Goal: Task Accomplishment & Management: Manage account settings

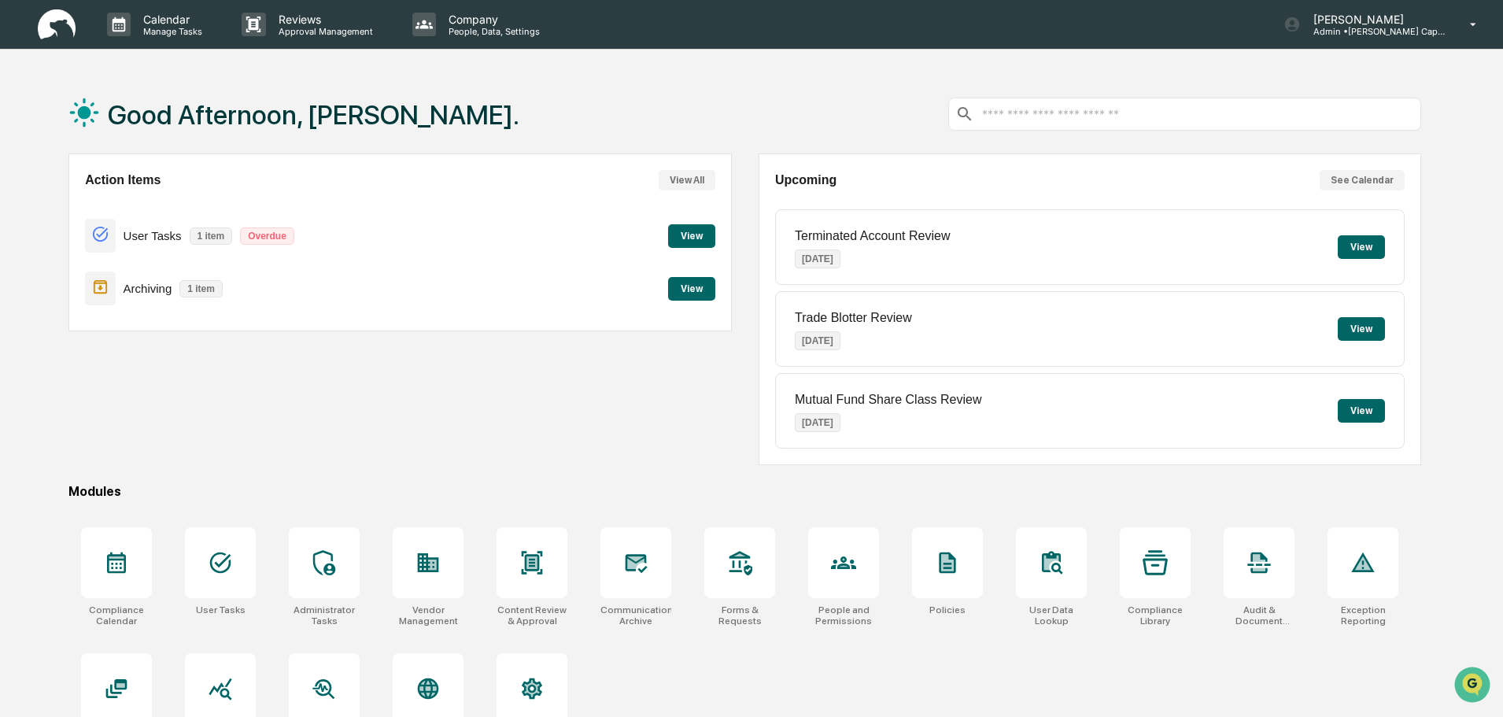
click at [685, 227] on button "View" at bounding box center [691, 236] width 47 height 24
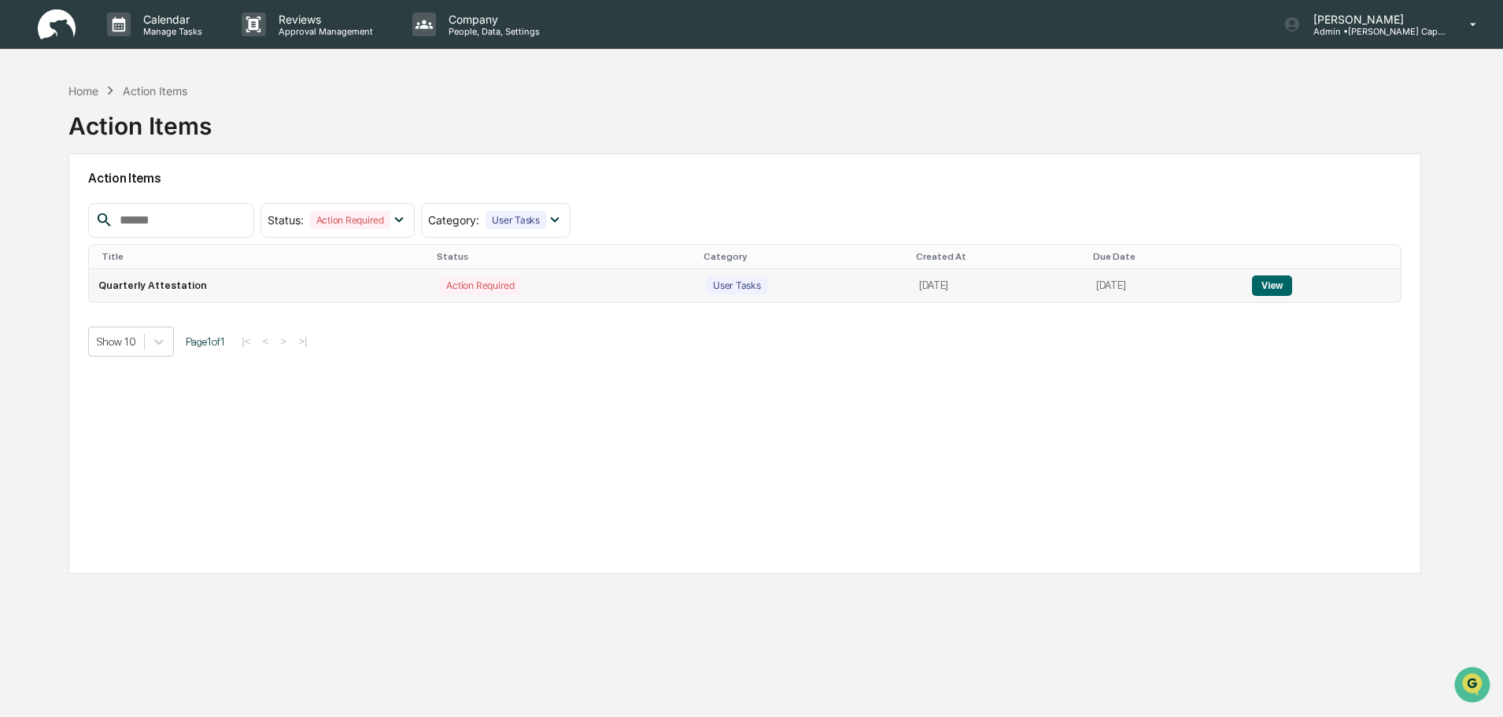
click at [1292, 283] on button "View" at bounding box center [1272, 285] width 40 height 20
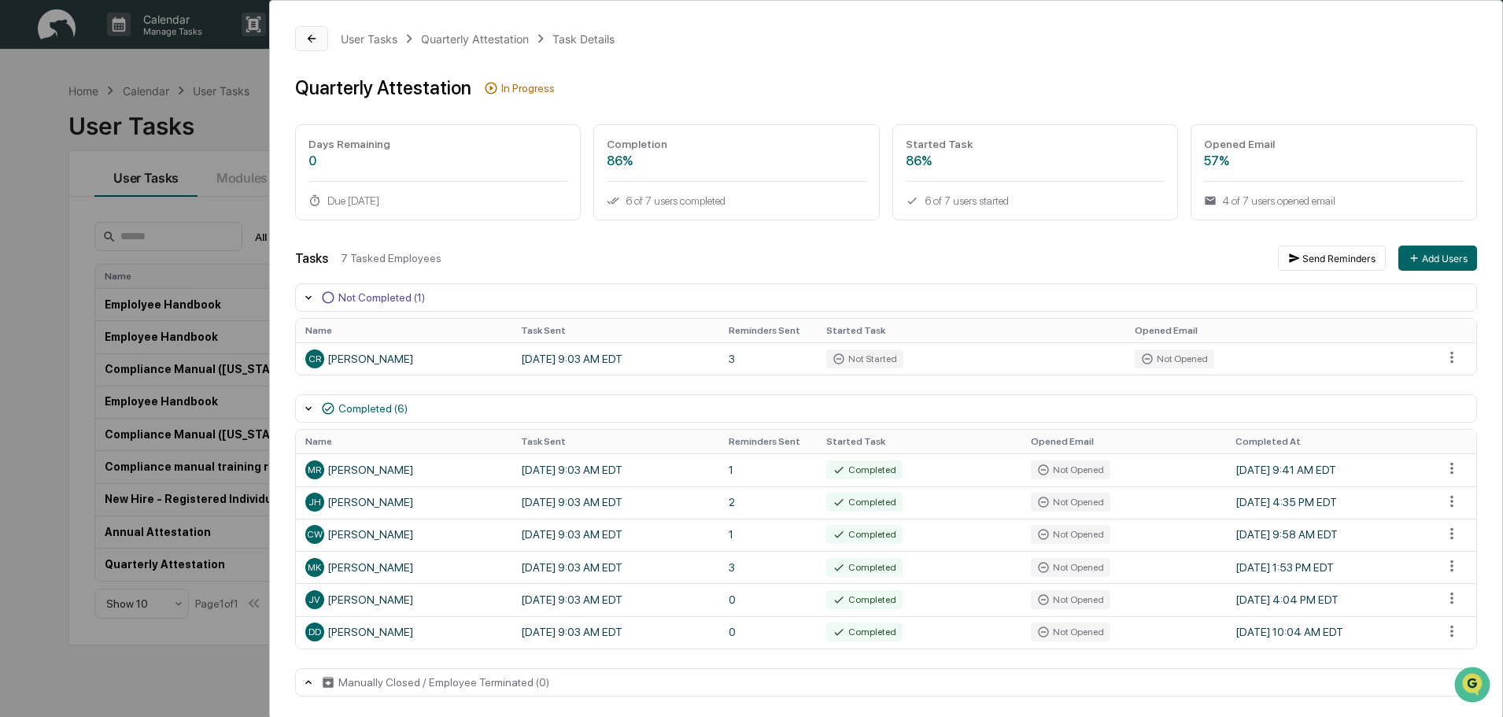
click at [303, 37] on button at bounding box center [311, 38] width 33 height 25
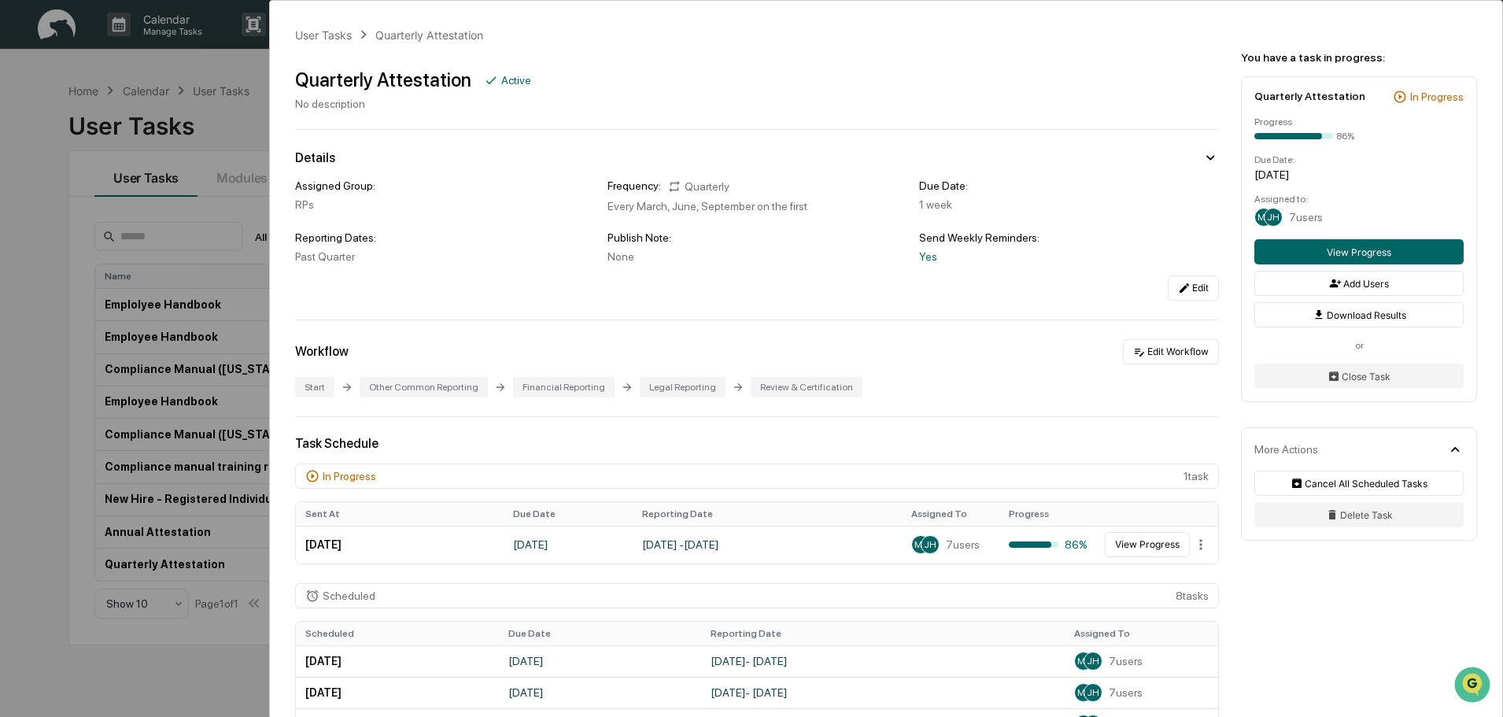
click at [231, 124] on div "User Tasks Quarterly Attestation Quarterly Attestation Active No description De…" at bounding box center [751, 358] width 1503 height 717
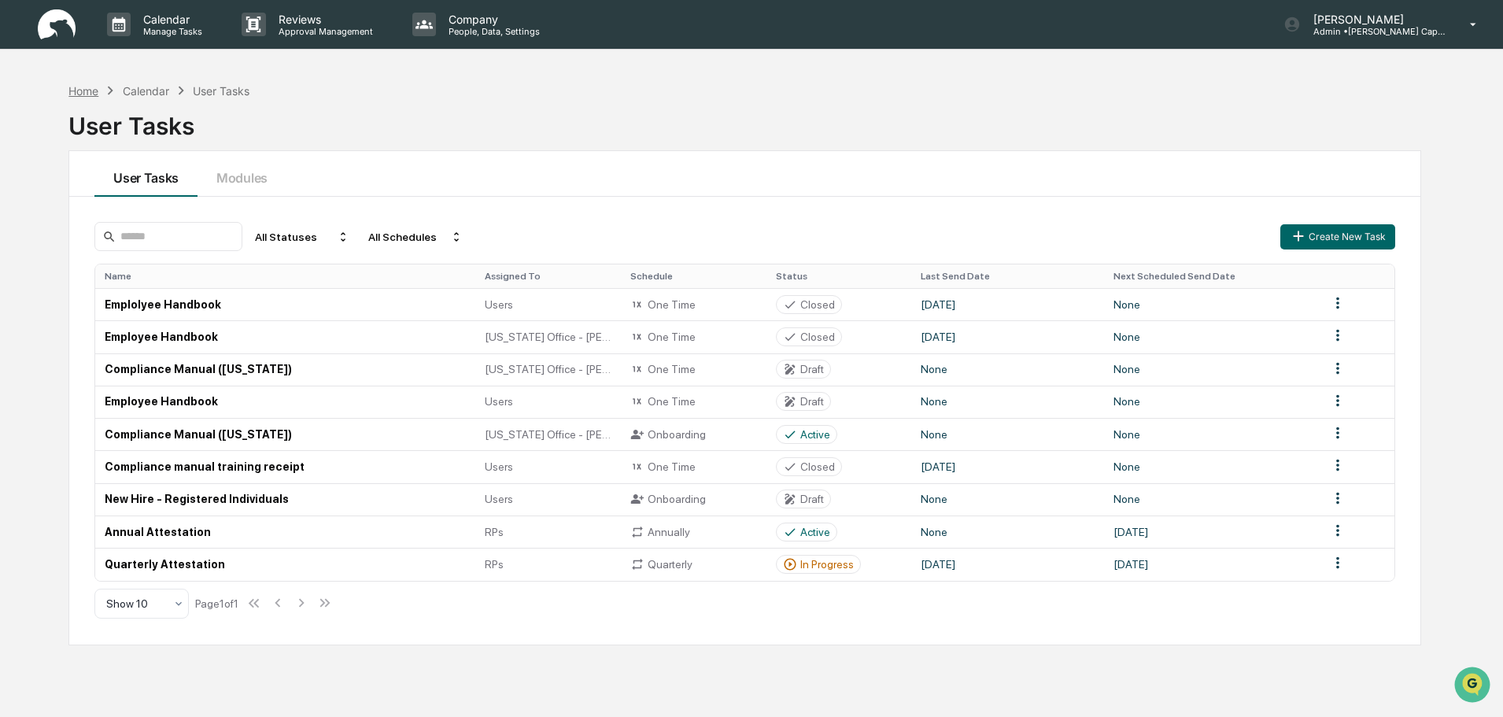
click at [83, 92] on div "Home" at bounding box center [83, 90] width 30 height 13
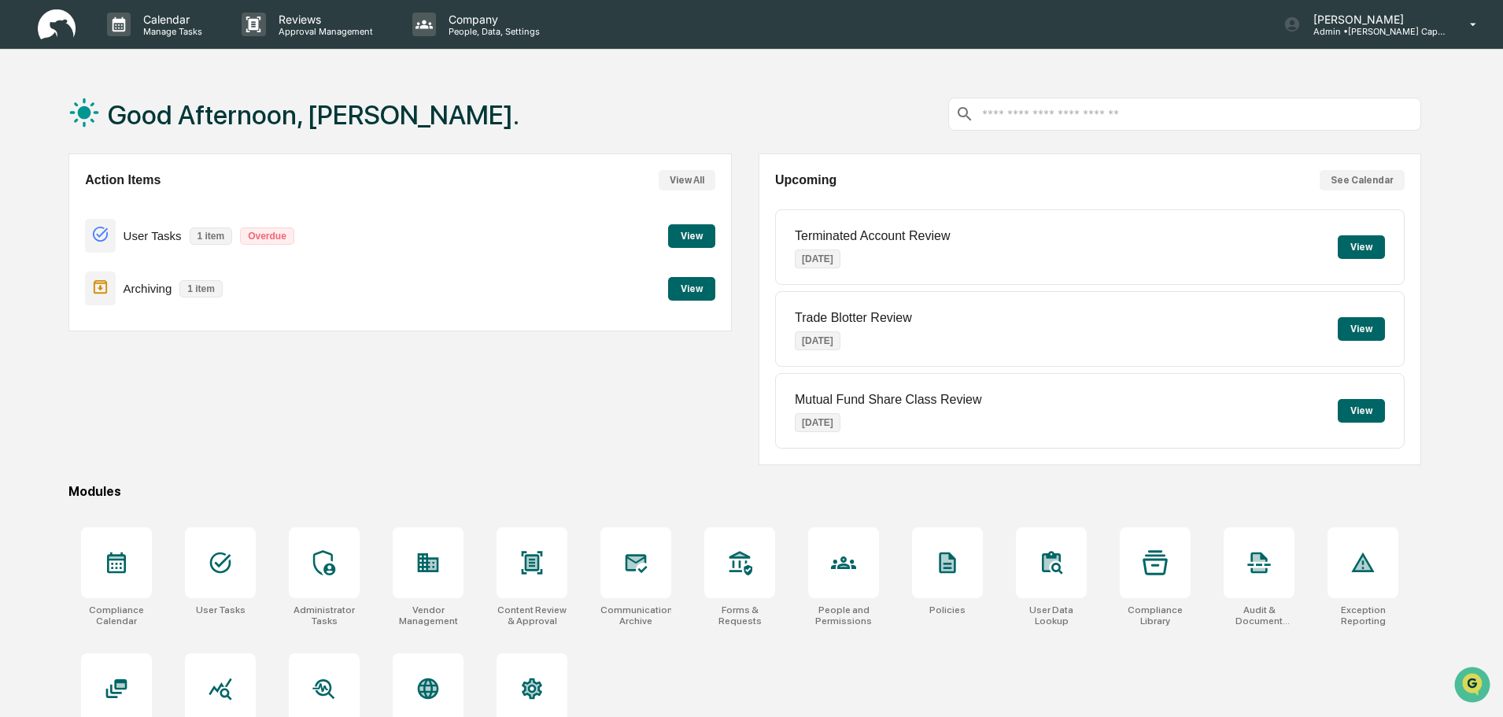
click at [685, 291] on button "View" at bounding box center [691, 289] width 47 height 24
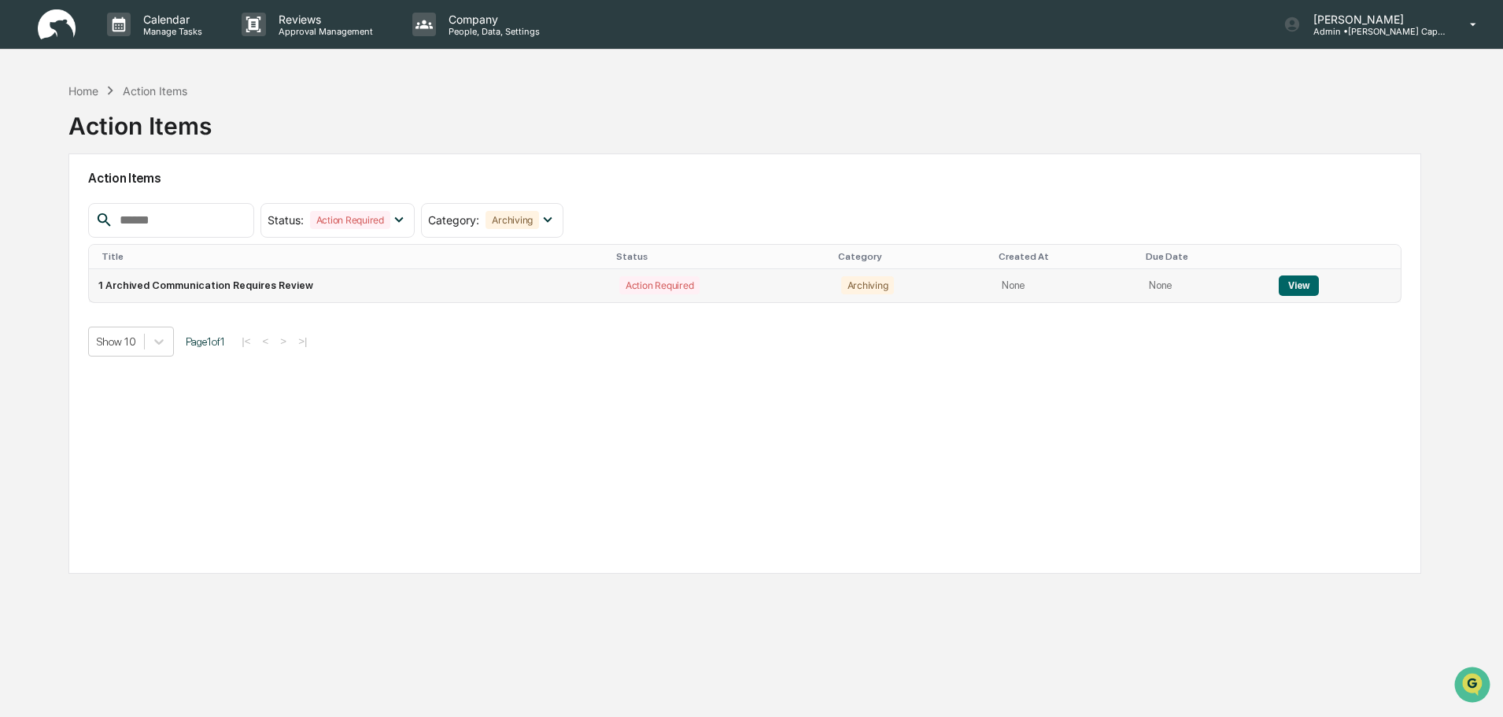
click at [1293, 286] on button "View" at bounding box center [1299, 285] width 40 height 20
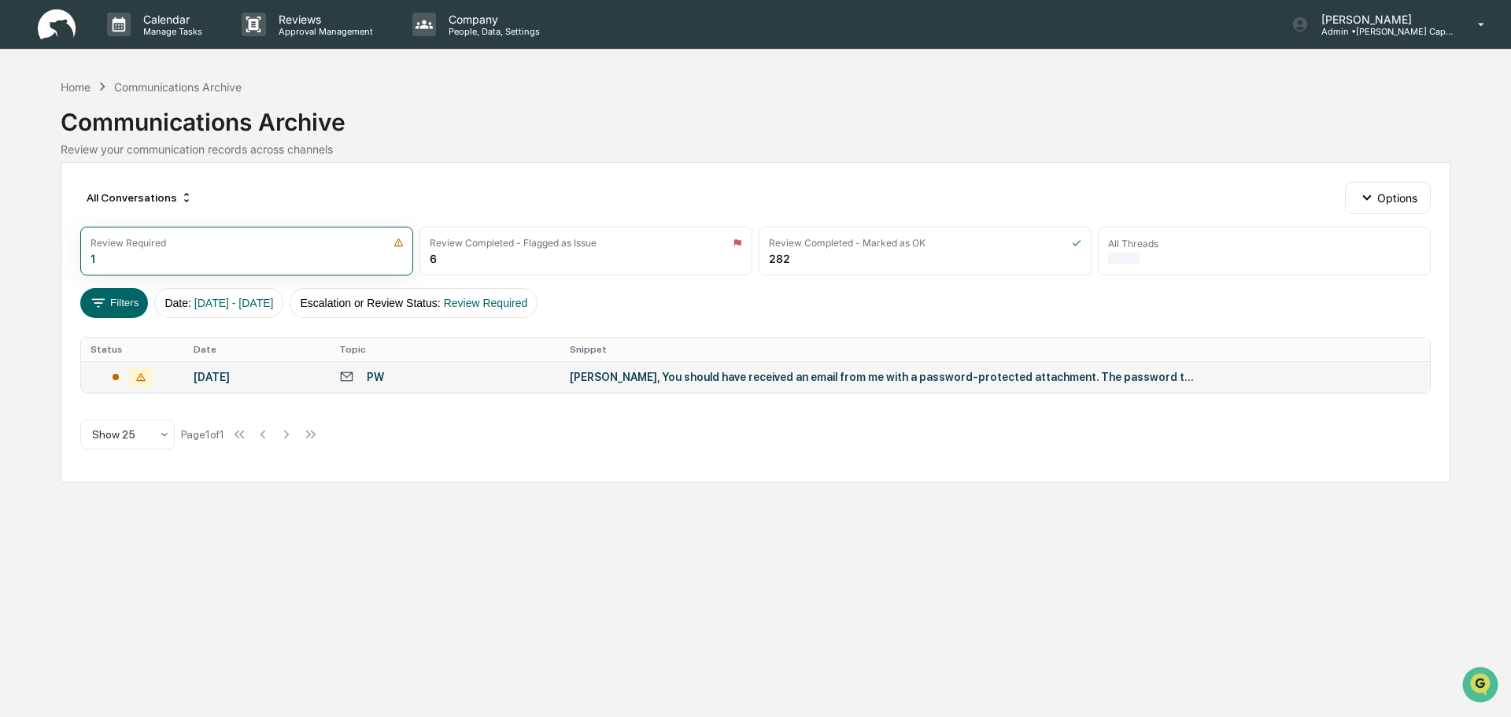
click at [703, 378] on div "[PERSON_NAME], You should have received an email from me with a password-protec…" at bounding box center [885, 377] width 630 height 13
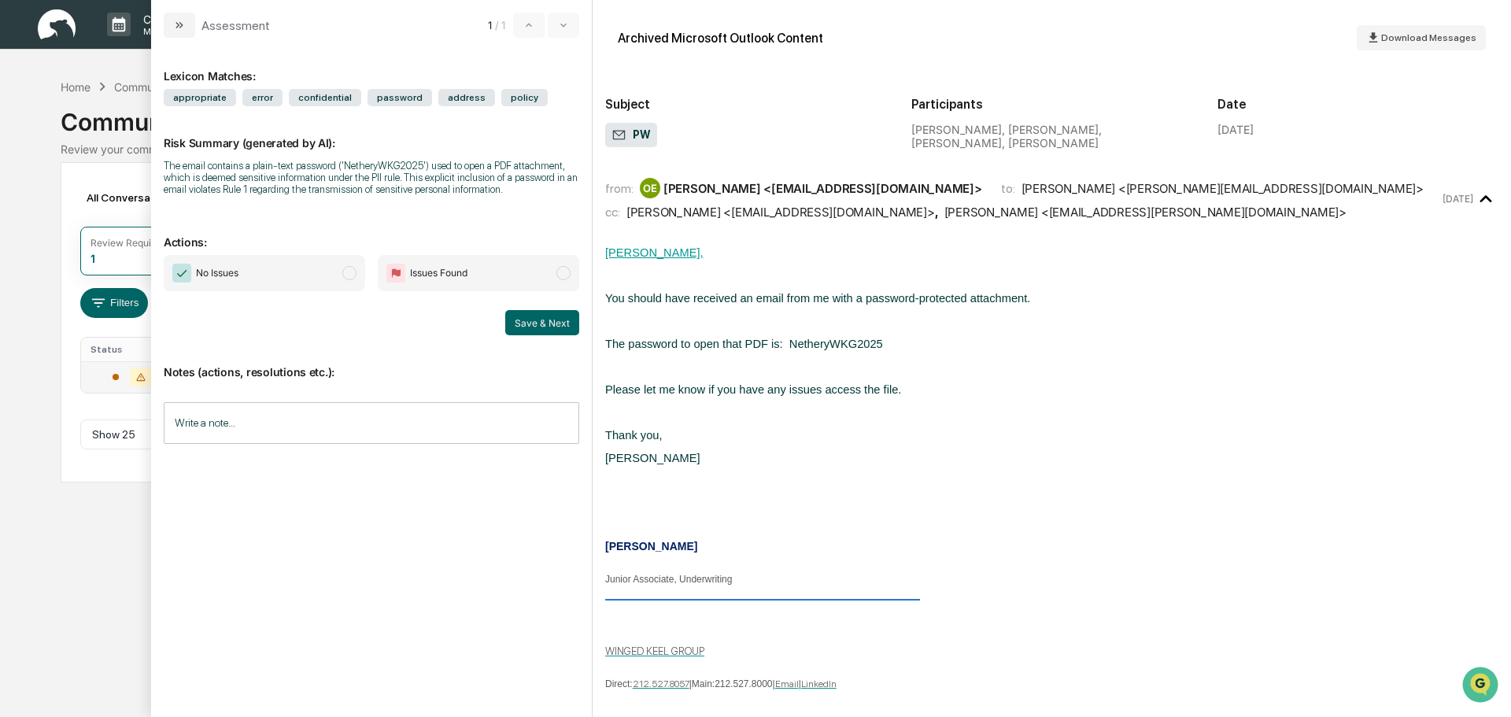
click at [453, 272] on span "Issues Found" at bounding box center [438, 273] width 57 height 16
click at [329, 416] on input "Write a note..." at bounding box center [372, 423] width 416 height 42
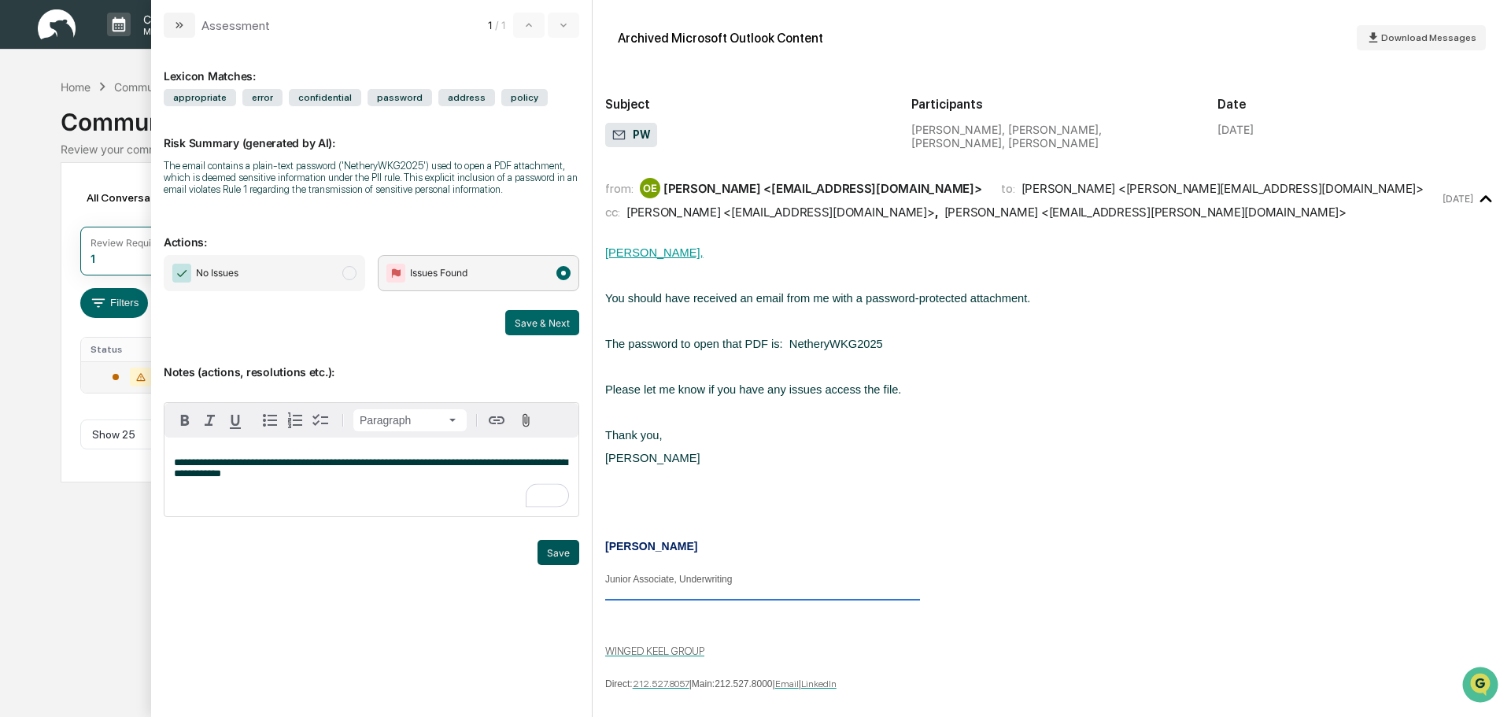
click at [558, 548] on button "Save" at bounding box center [559, 552] width 42 height 25
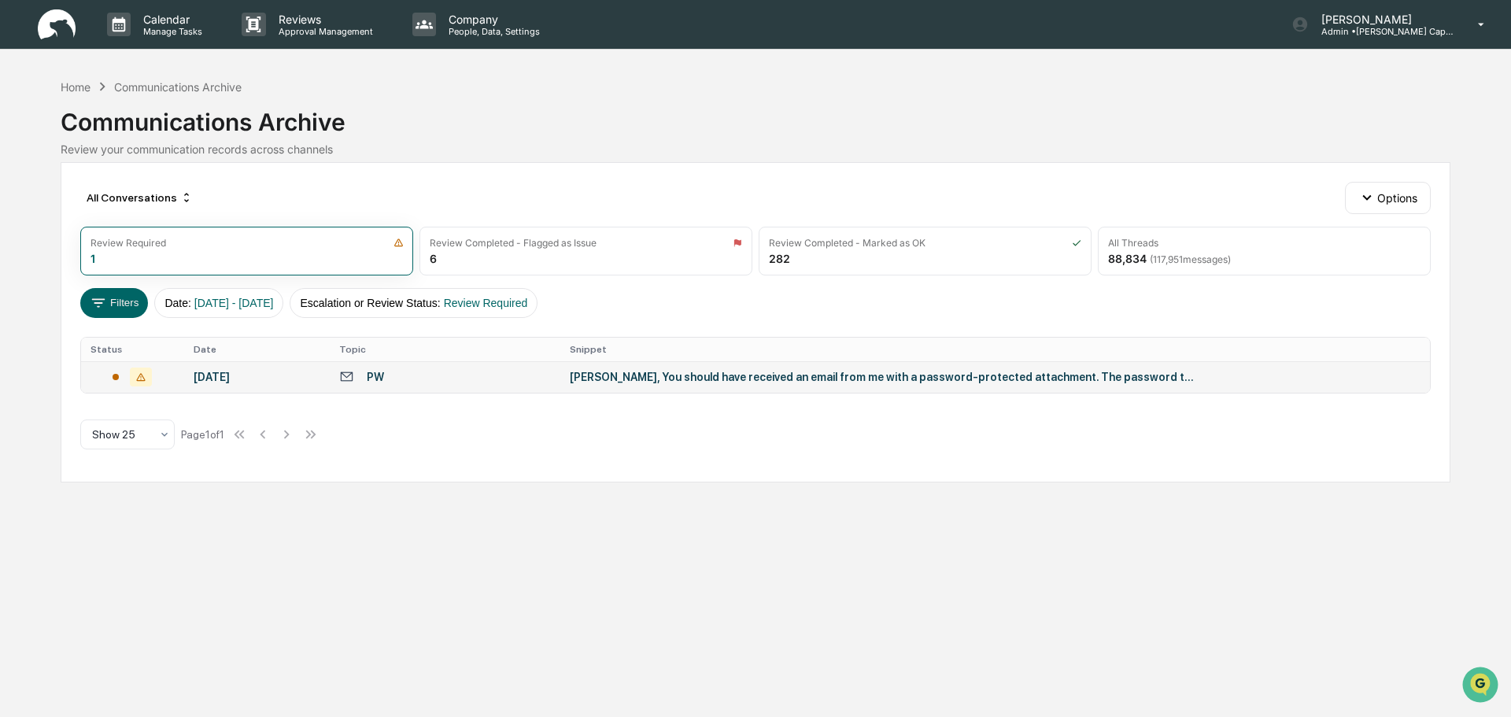
click at [81, 401] on div "All Conversations Options Review Required 1 Review Completed - Flagged as Issue…" at bounding box center [756, 322] width 1390 height 320
click at [167, 26] on p "Manage Tasks" at bounding box center [170, 31] width 79 height 11
